Goal: Use online tool/utility

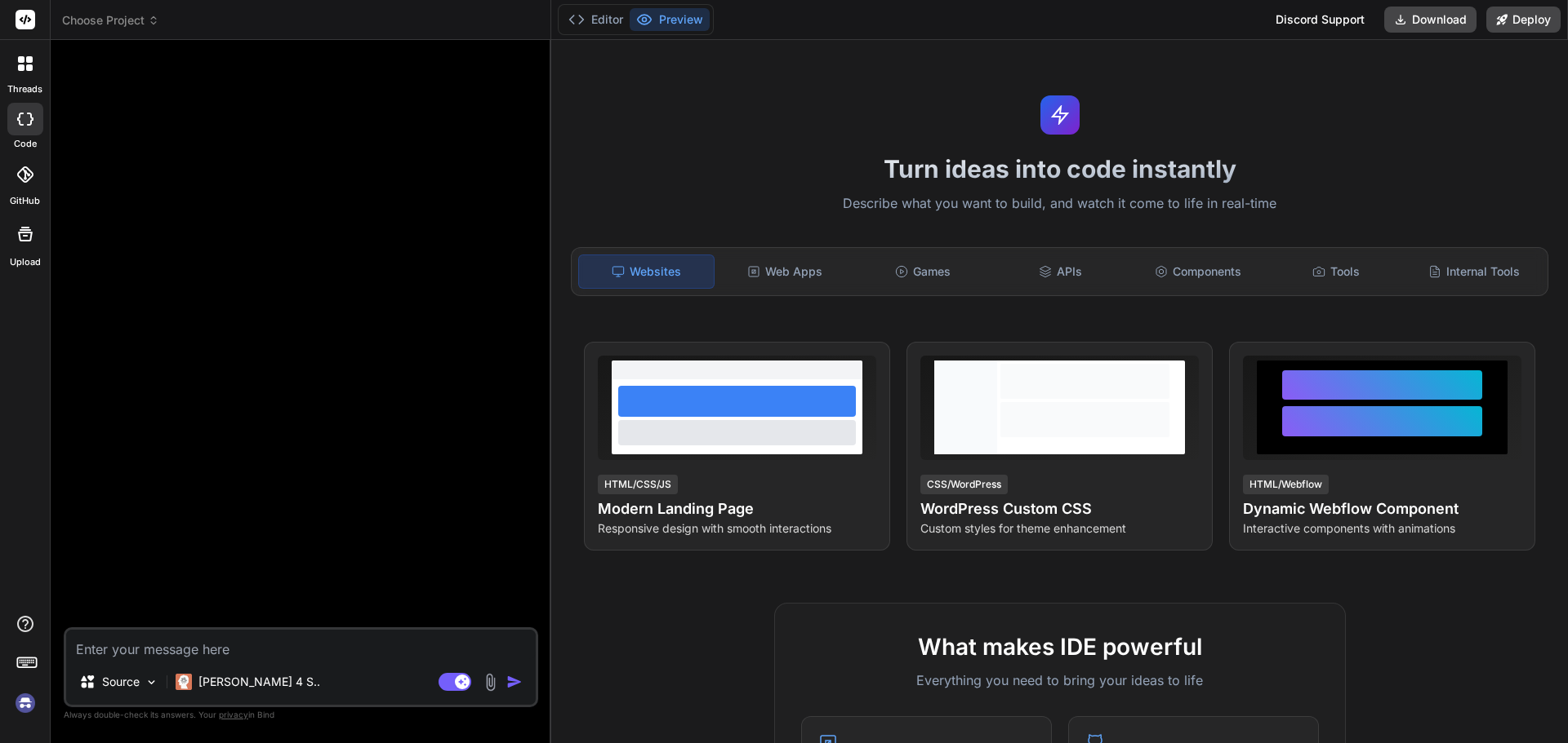
type textarea "x"
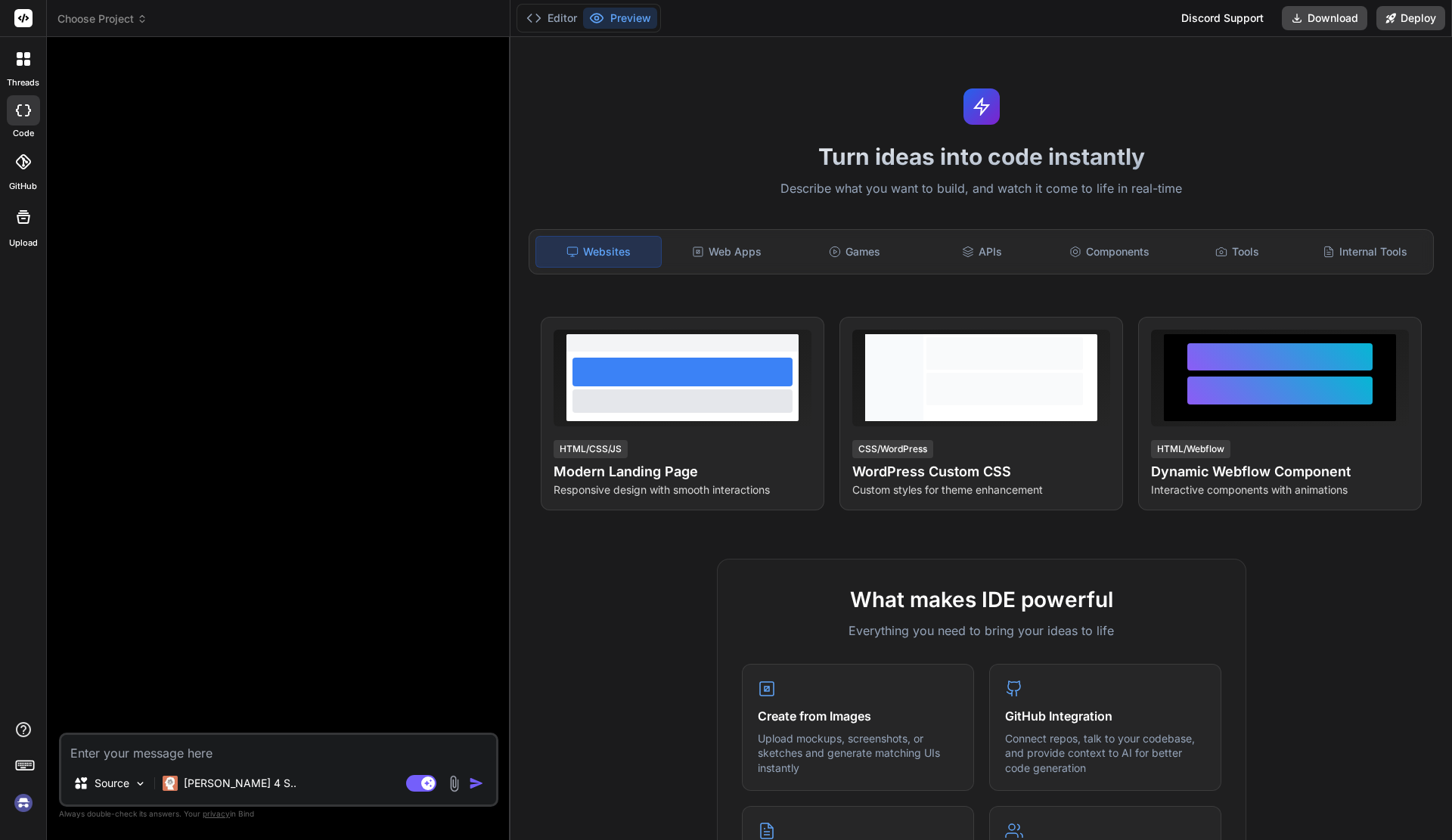
click at [32, 19] on rect at bounding box center [24, 19] width 19 height 19
click at [25, 19] on rect at bounding box center [24, 19] width 19 height 19
click at [13, 19] on div at bounding box center [23, 19] width 46 height 37
click at [829, 201] on div "Turn ideas into code instantly Describe what you want to build, and watch it co…" at bounding box center [981, 439] width 942 height 803
drag, startPoint x: 27, startPoint y: 215, endPoint x: 96, endPoint y: 209, distance: 69.3
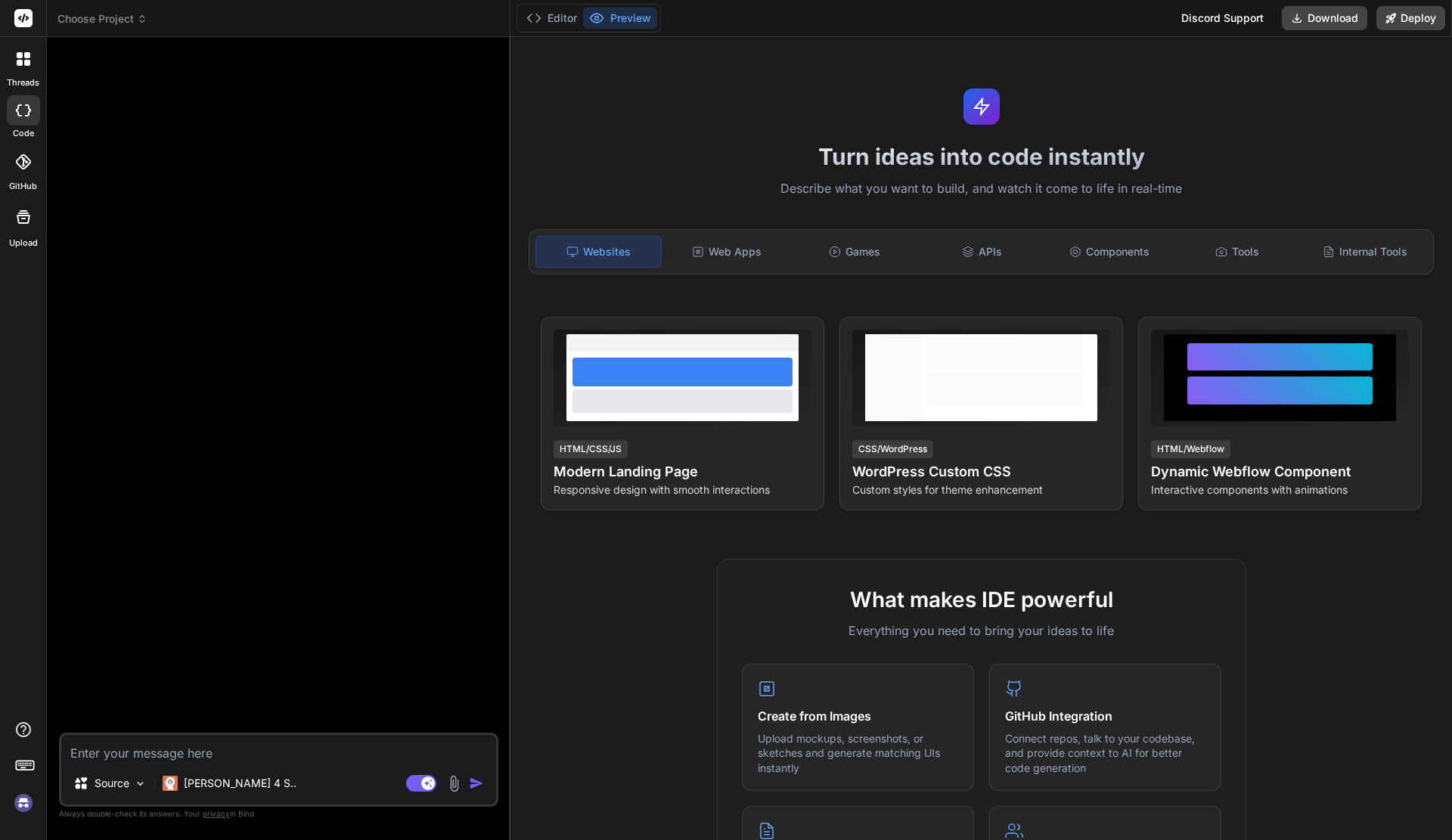
click at [96, 209] on div "threads code GitHub Upload Choose Project Created with Pixso. Bind AI Web Searc…" at bounding box center [726, 420] width 1452 height 840
click at [23, 11] on rect at bounding box center [24, 19] width 19 height 19
click at [28, 72] on div at bounding box center [24, 59] width 32 height 32
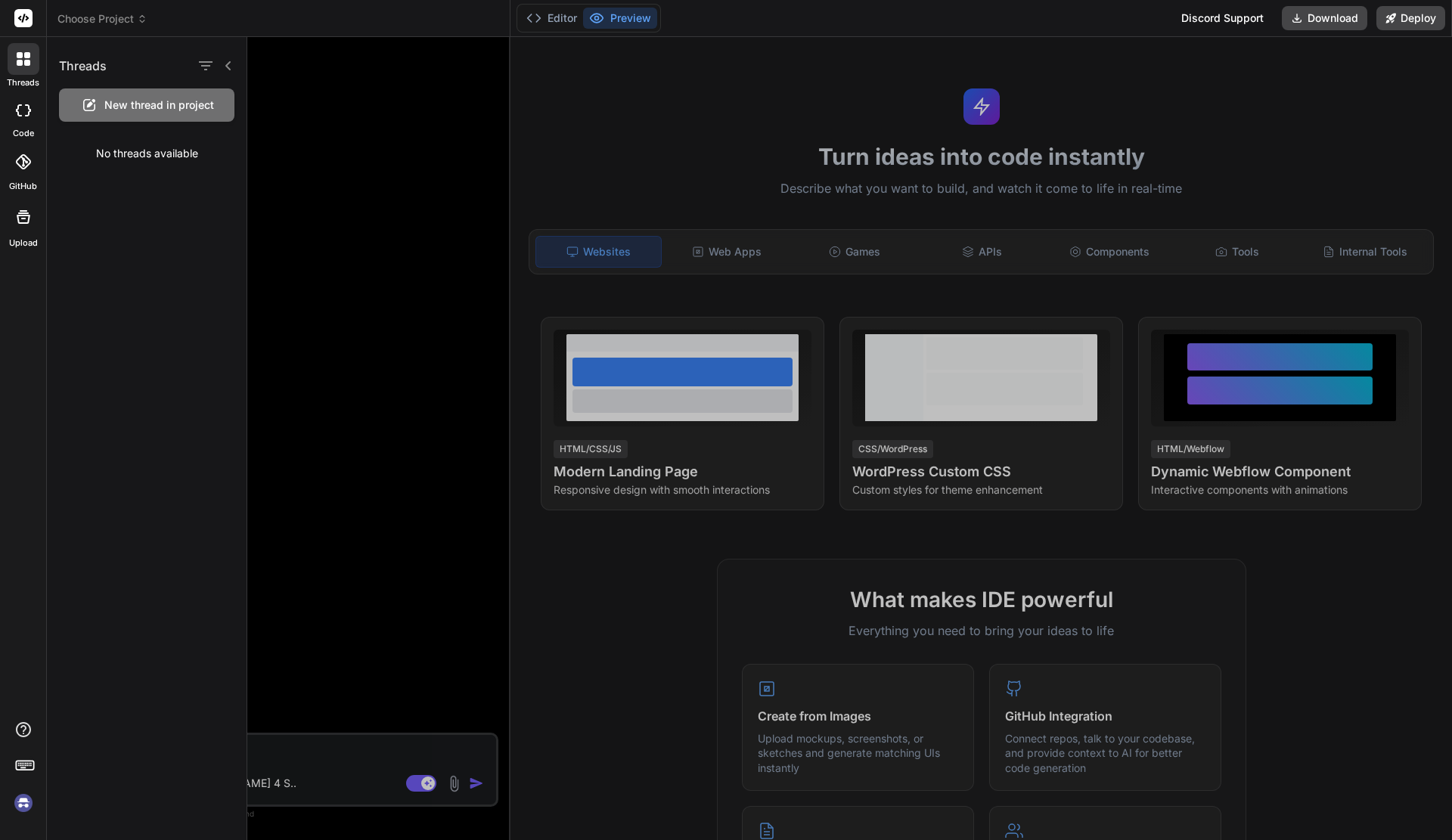
click at [33, 18] on div at bounding box center [23, 19] width 46 height 37
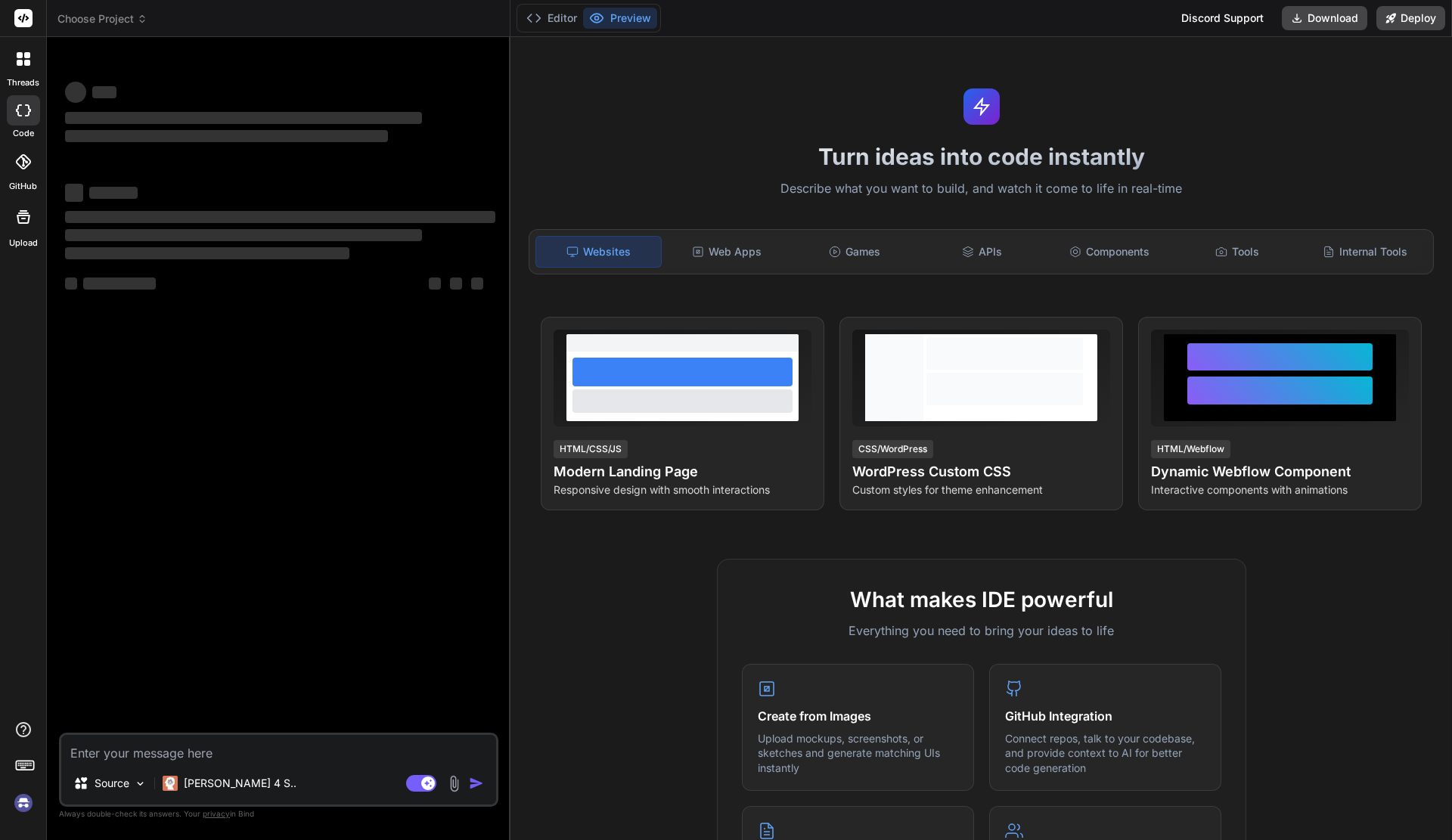
type textarea "x"
